Goal: Task Accomplishment & Management: Complete application form

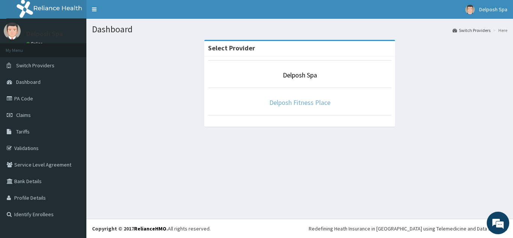
click at [305, 101] on link "Delposh Fitness Place" at bounding box center [299, 102] width 61 height 9
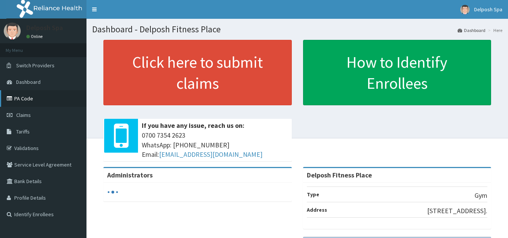
click at [27, 96] on link "PA Code" at bounding box center [43, 98] width 86 height 17
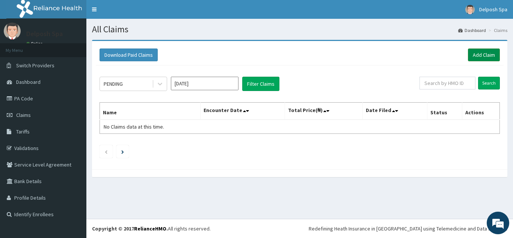
click at [483, 56] on link "Add Claim" at bounding box center [484, 54] width 32 height 13
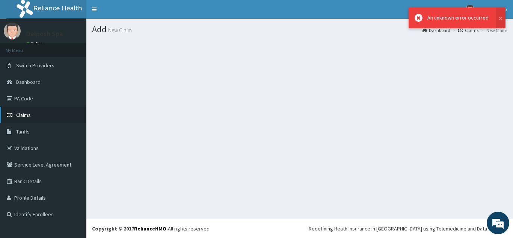
click at [35, 116] on link "Claims" at bounding box center [43, 115] width 86 height 17
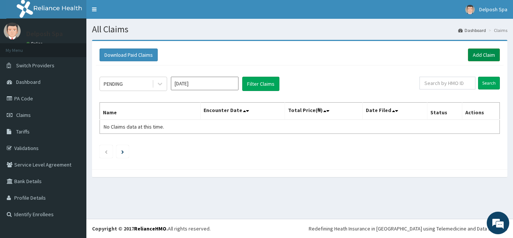
click at [478, 56] on link "Add Claim" at bounding box center [484, 54] width 32 height 13
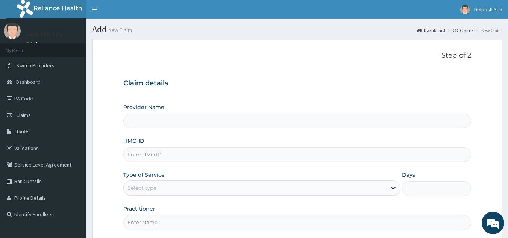
type input "Delposh Fitness Place"
type input "1"
click at [139, 157] on input "HMO ID" at bounding box center [297, 154] width 348 height 15
paste input "BJL/10001/A"
type input "BJL/10001/A"
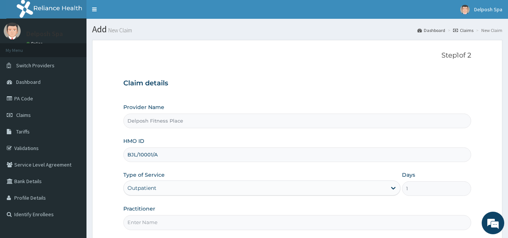
click at [159, 222] on input "Practitioner" at bounding box center [297, 222] width 348 height 15
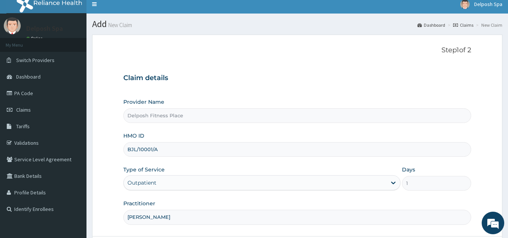
scroll to position [71, 0]
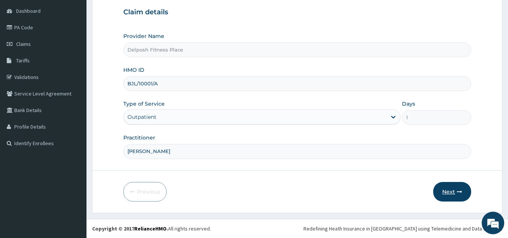
type input "CHINGY"
click at [449, 189] on button "Next" at bounding box center [452, 192] width 38 height 20
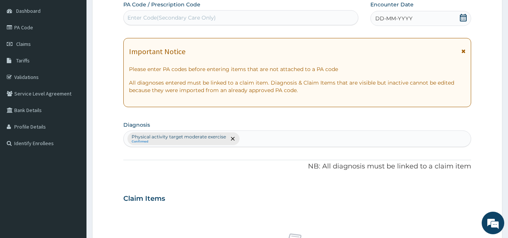
click at [187, 16] on div "Enter Code(Secondary Care Only)" at bounding box center [171, 18] width 88 height 8
paste input "PA/1DFFF9"
type input "PA/1DFFF9"
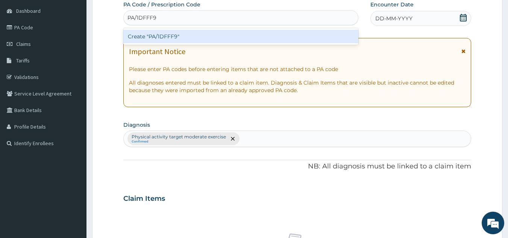
click at [177, 36] on div "Create "PA/1DFFF9"" at bounding box center [240, 37] width 235 height 14
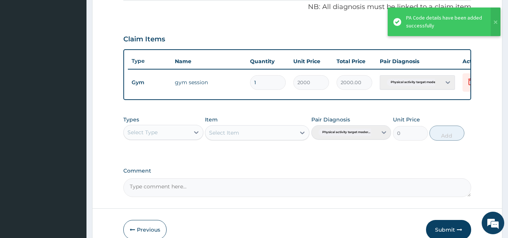
scroll to position [259, 0]
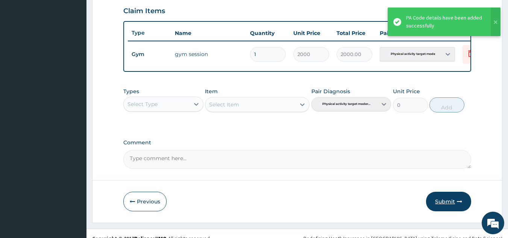
click at [441, 209] on button "Submit" at bounding box center [448, 202] width 45 height 20
